Goal: Leave review/rating: Share an evaluation or opinion about a product, service, or content

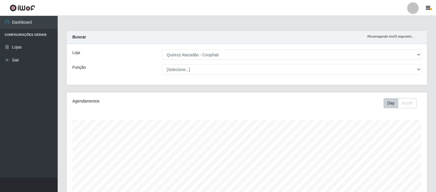
select select "463"
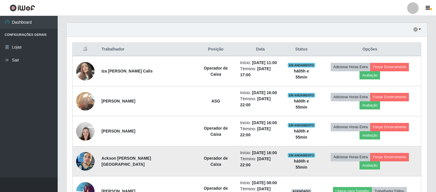
scroll to position [208, 0]
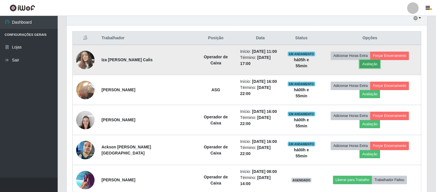
click at [380, 60] on button "Avaliação" at bounding box center [370, 64] width 20 height 8
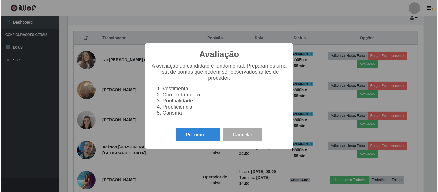
scroll to position [119, 357]
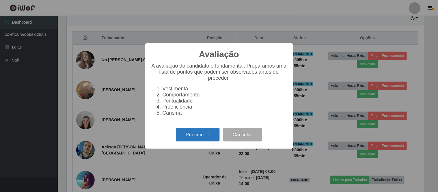
click at [203, 136] on button "Próximo →" at bounding box center [198, 135] width 44 height 14
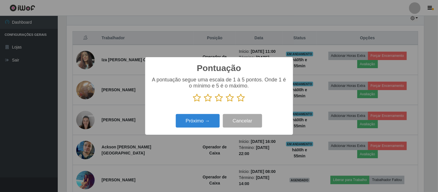
scroll to position [288337, 288100]
click at [241, 100] on icon at bounding box center [241, 97] width 8 height 9
click at [237, 102] on input "radio" at bounding box center [237, 102] width 0 height 0
click at [215, 123] on button "Próximo →" at bounding box center [198, 121] width 44 height 14
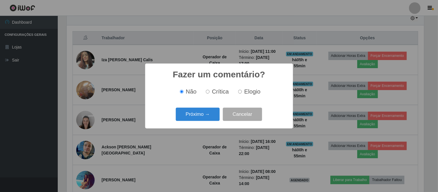
click at [250, 93] on span "Elogio" at bounding box center [252, 91] width 16 height 6
click at [242, 93] on input "Elogio" at bounding box center [240, 92] width 4 height 4
radio input "true"
click at [206, 114] on button "Próximo →" at bounding box center [198, 115] width 44 height 14
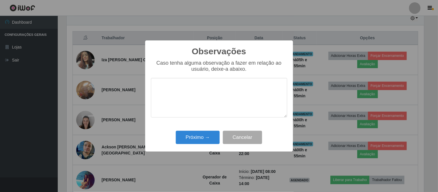
click at [192, 97] on textarea at bounding box center [219, 98] width 136 height 40
type textarea "Atendimento muito bom"
click at [198, 146] on div "Observações × Caso tenha alguma observação a fazer em relação ao usuário, deixe…" at bounding box center [219, 95] width 148 height 111
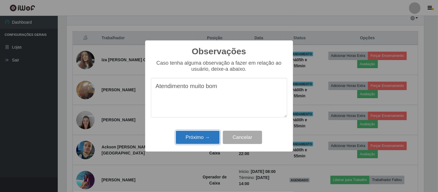
click at [199, 139] on button "Próximo →" at bounding box center [198, 138] width 44 height 14
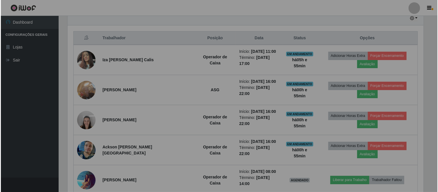
scroll to position [119, 361]
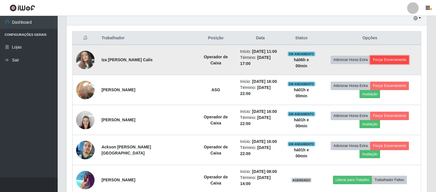
click at [380, 59] on button "Forçar Encerramento" at bounding box center [389, 60] width 39 height 8
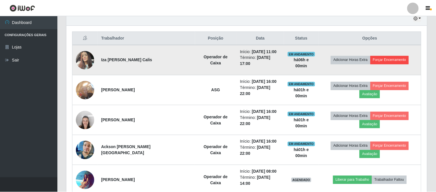
scroll to position [119, 357]
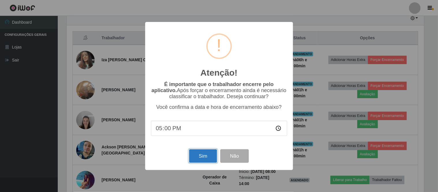
click at [207, 158] on button "Sim" at bounding box center [203, 156] width 28 height 14
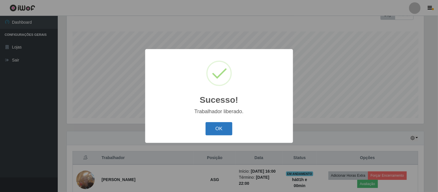
drag, startPoint x: 215, startPoint y: 126, endPoint x: 241, endPoint y: 117, distance: 27.4
click at [215, 126] on button "OK" at bounding box center [218, 129] width 27 height 14
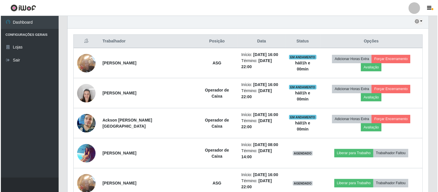
scroll to position [205, 0]
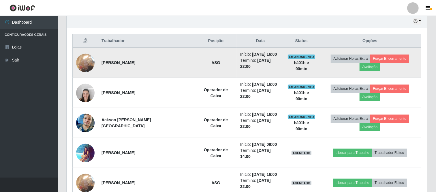
click at [84, 63] on img at bounding box center [85, 62] width 18 height 25
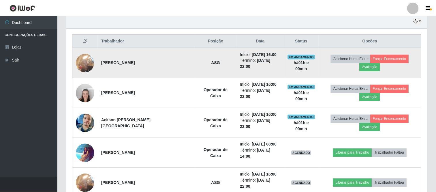
scroll to position [119, 357]
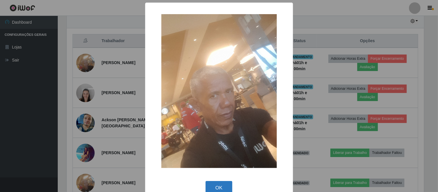
click at [212, 184] on button "OK" at bounding box center [218, 188] width 27 height 14
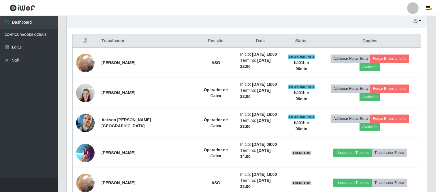
scroll to position [217, 0]
